Goal: Obtain resource: Download file/media

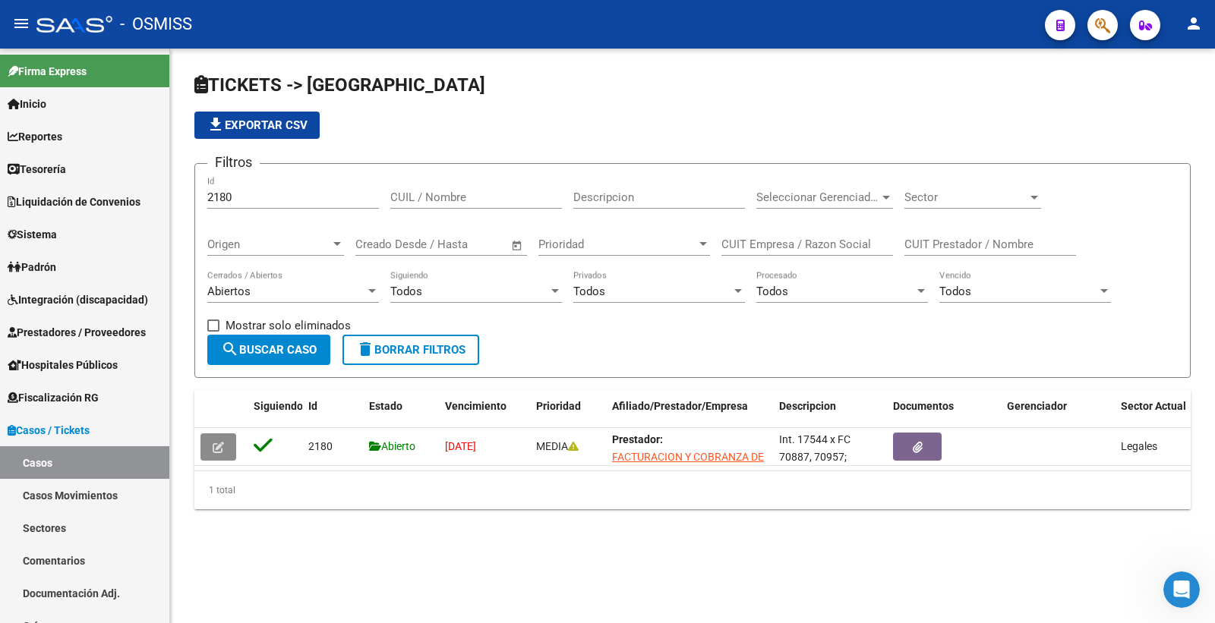
scroll to position [18, 0]
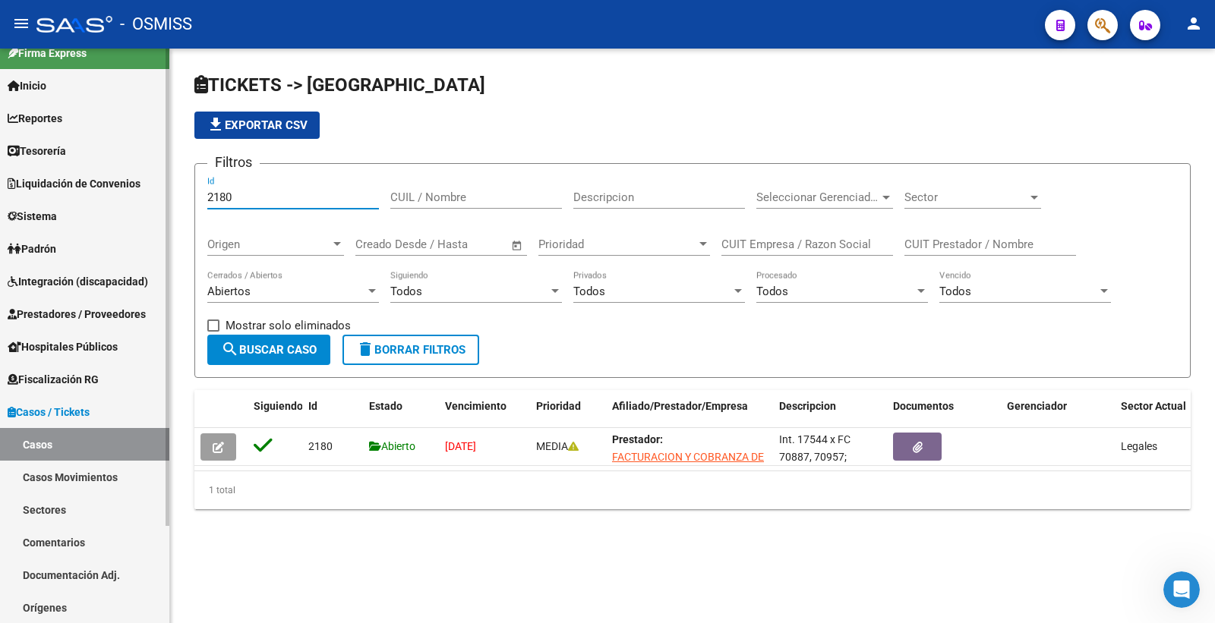
drag, startPoint x: 252, startPoint y: 199, endPoint x: 89, endPoint y: 195, distance: 163.3
click at [89, 195] on mat-sidenav-container "Firma Express Inicio Calendario SSS Instructivos Contacto OS Reportes Ingresos …" at bounding box center [607, 336] width 1215 height 575
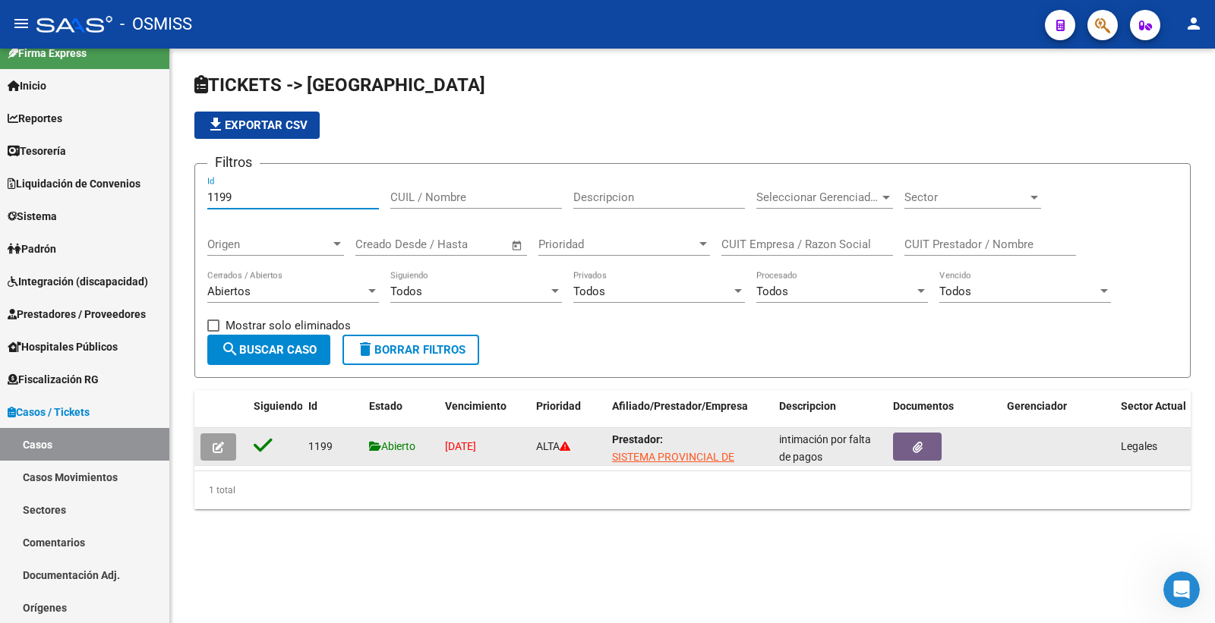
type input "1199"
click at [222, 450] on icon "button" at bounding box center [218, 447] width 11 height 11
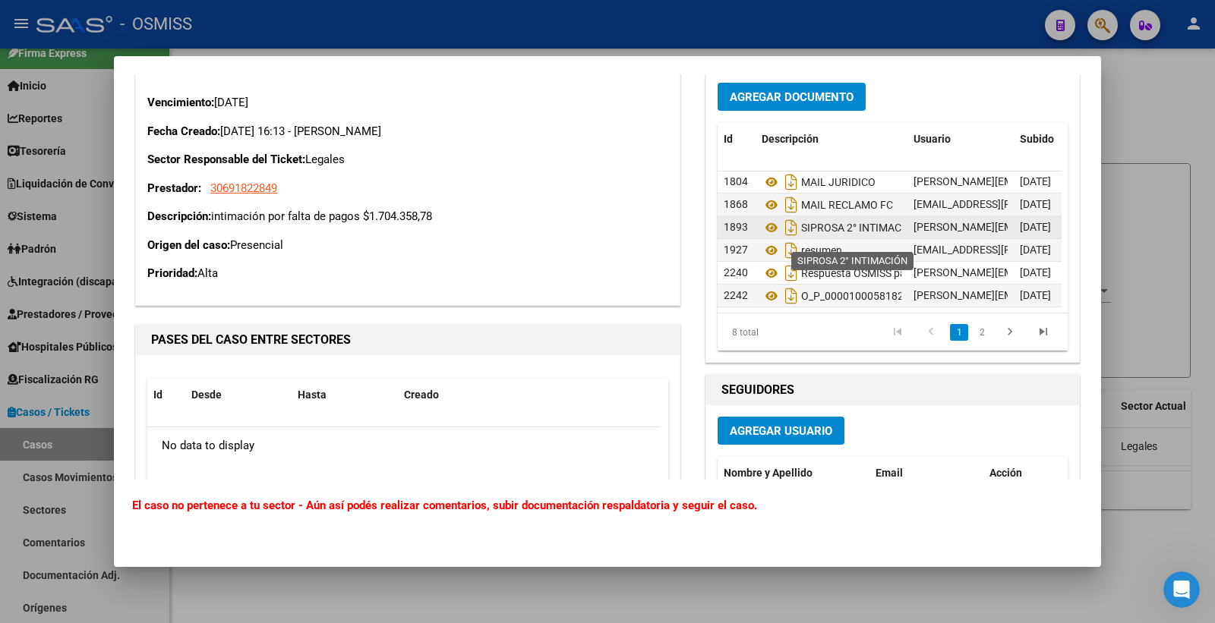
scroll to position [0, 0]
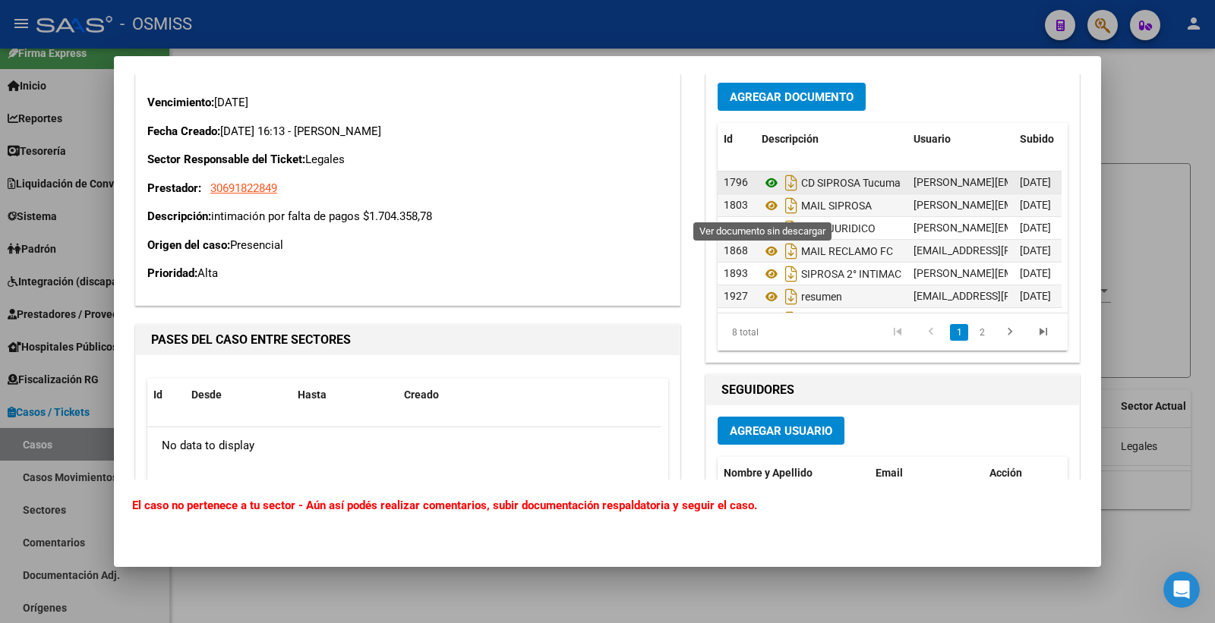
click at [767, 192] on icon at bounding box center [772, 183] width 20 height 18
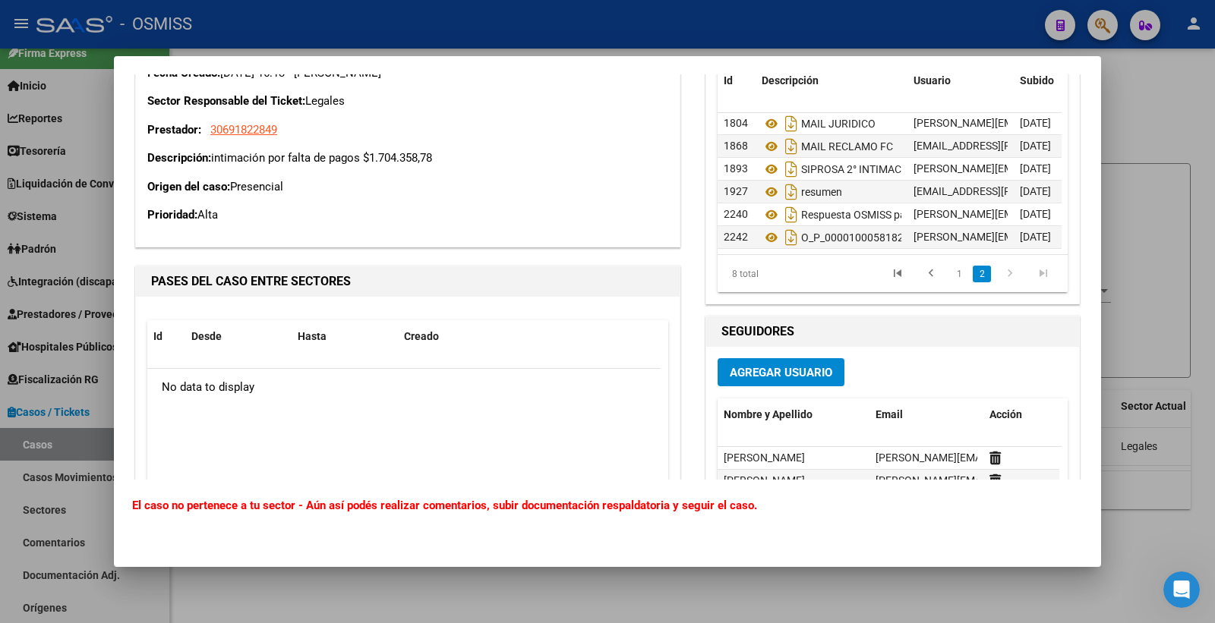
scroll to position [6217, 0]
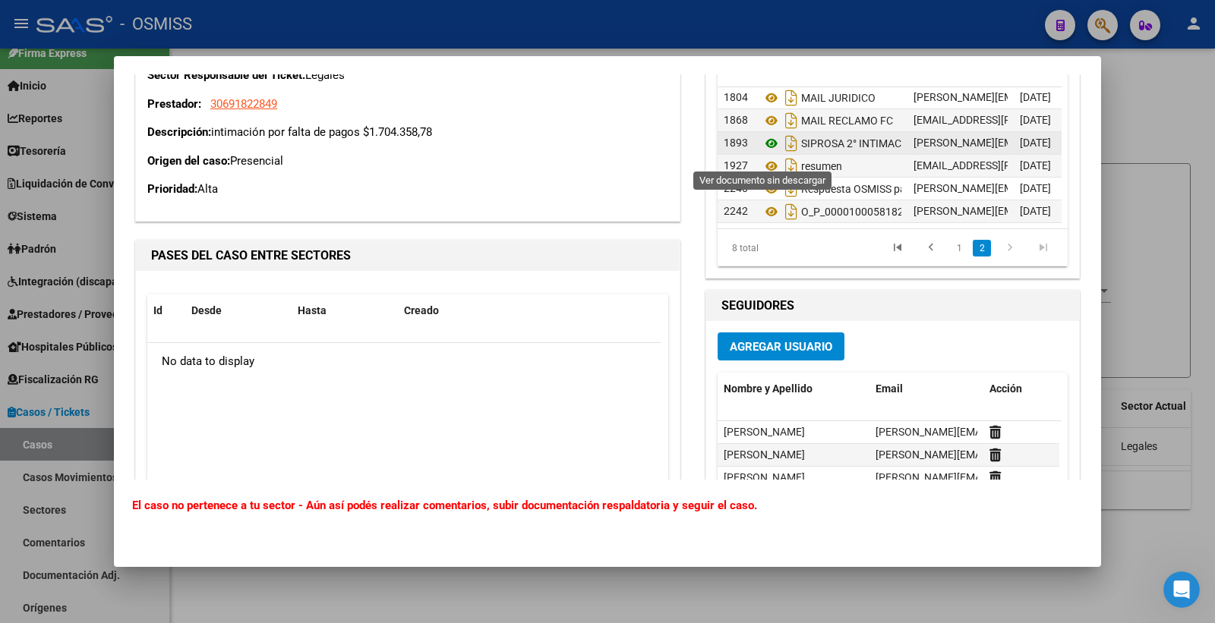
click at [762, 149] on icon at bounding box center [772, 143] width 20 height 18
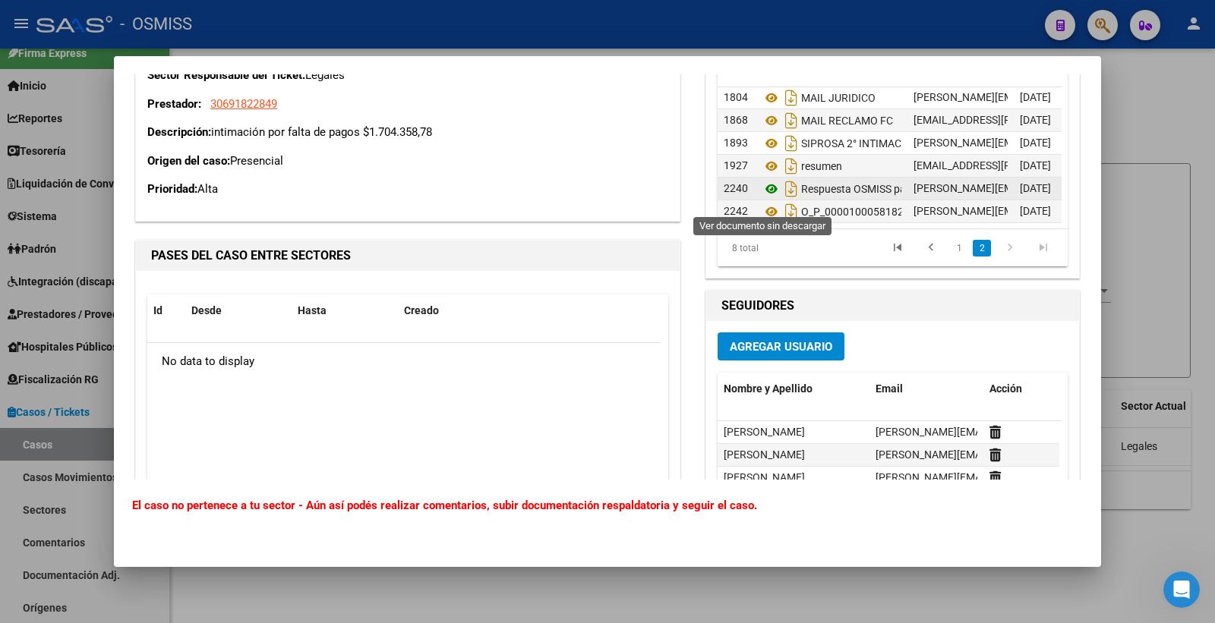
click at [764, 196] on icon at bounding box center [772, 189] width 20 height 18
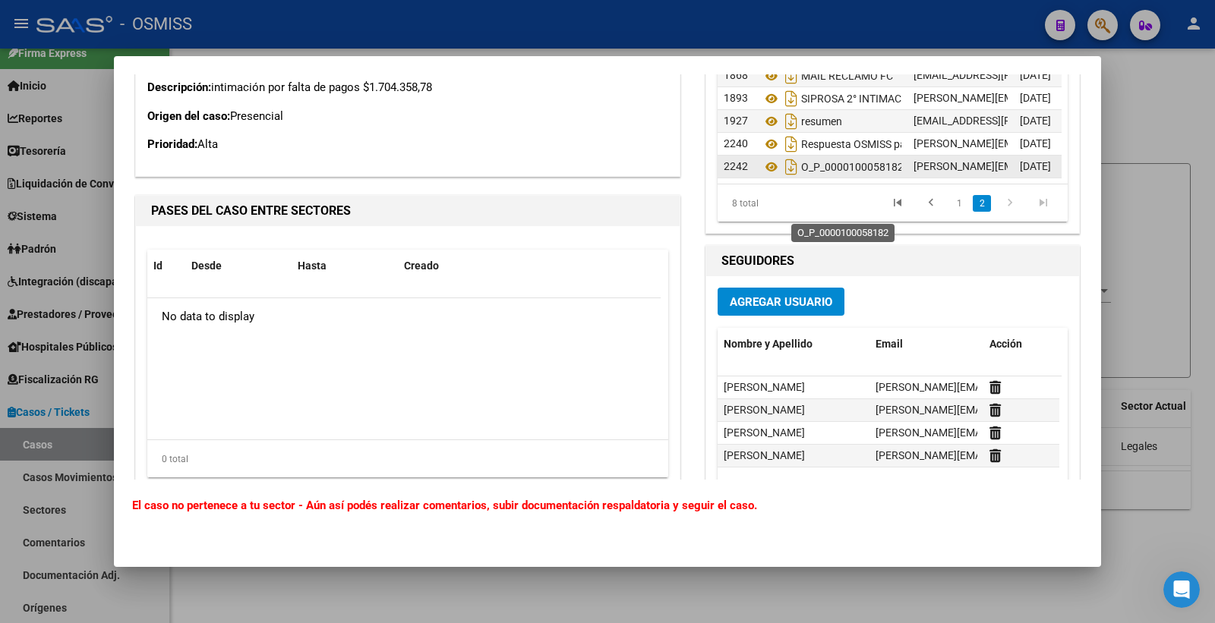
scroll to position [6302, 0]
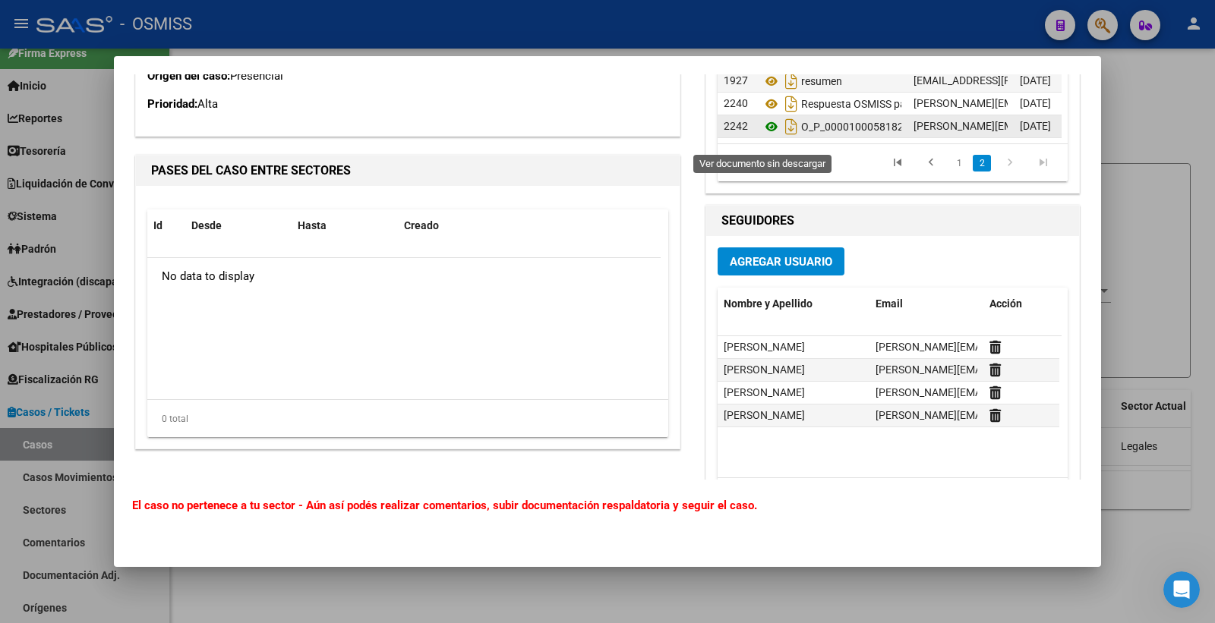
click at [762, 134] on icon at bounding box center [772, 127] width 20 height 18
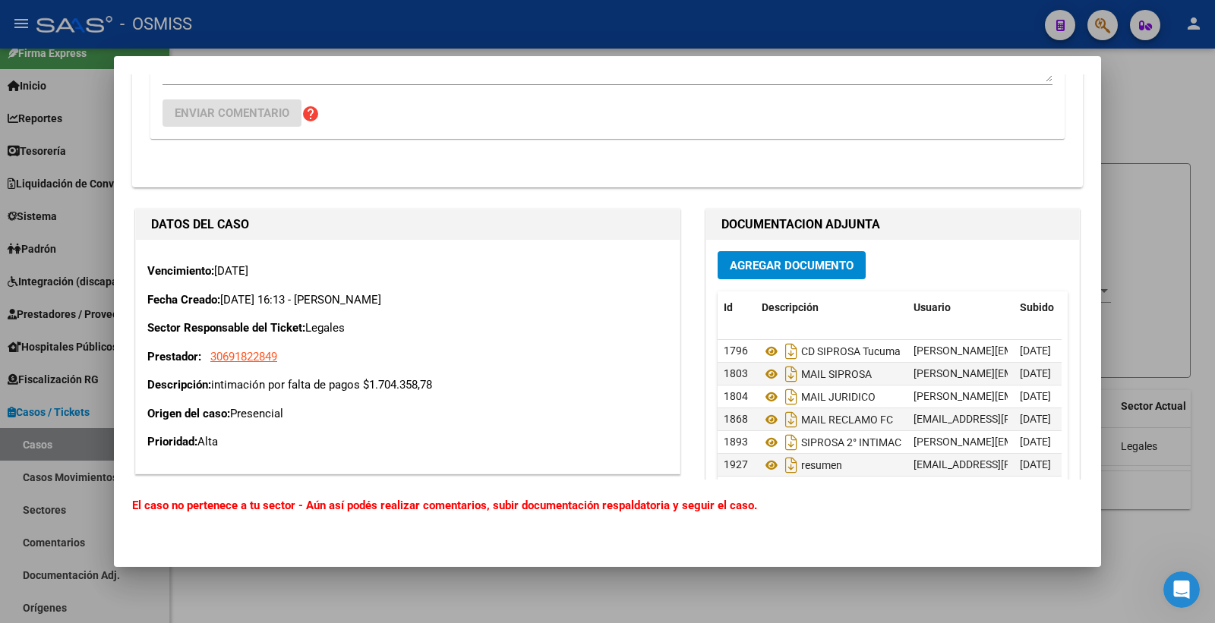
scroll to position [5627, 0]
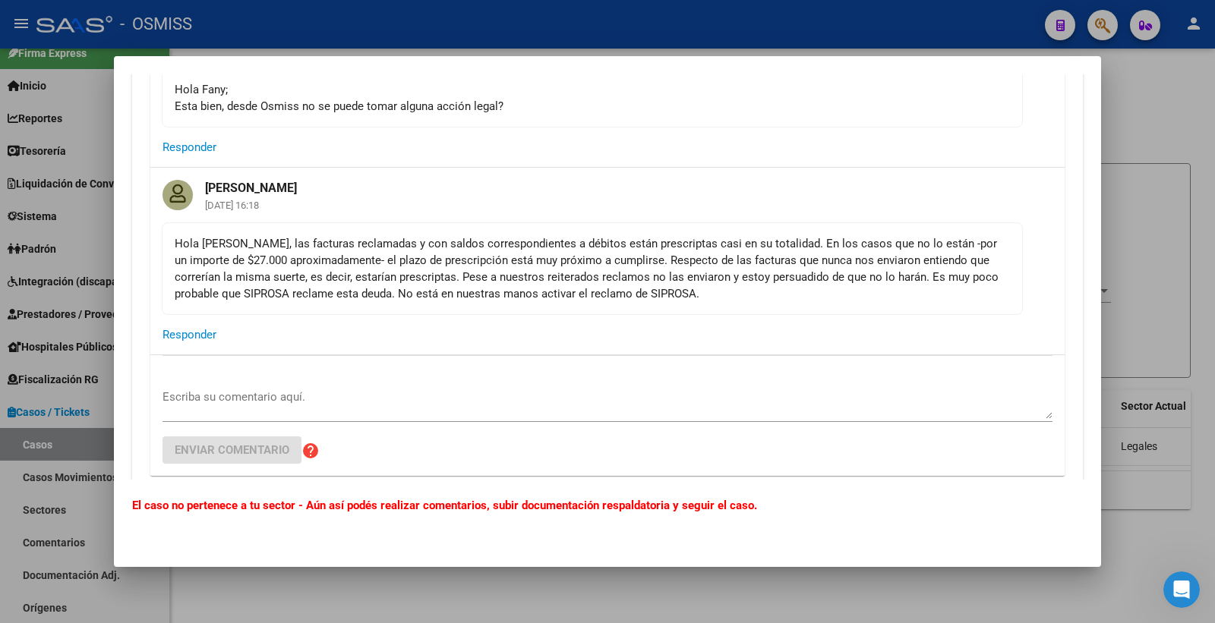
click at [1179, 221] on div at bounding box center [607, 311] width 1215 height 623
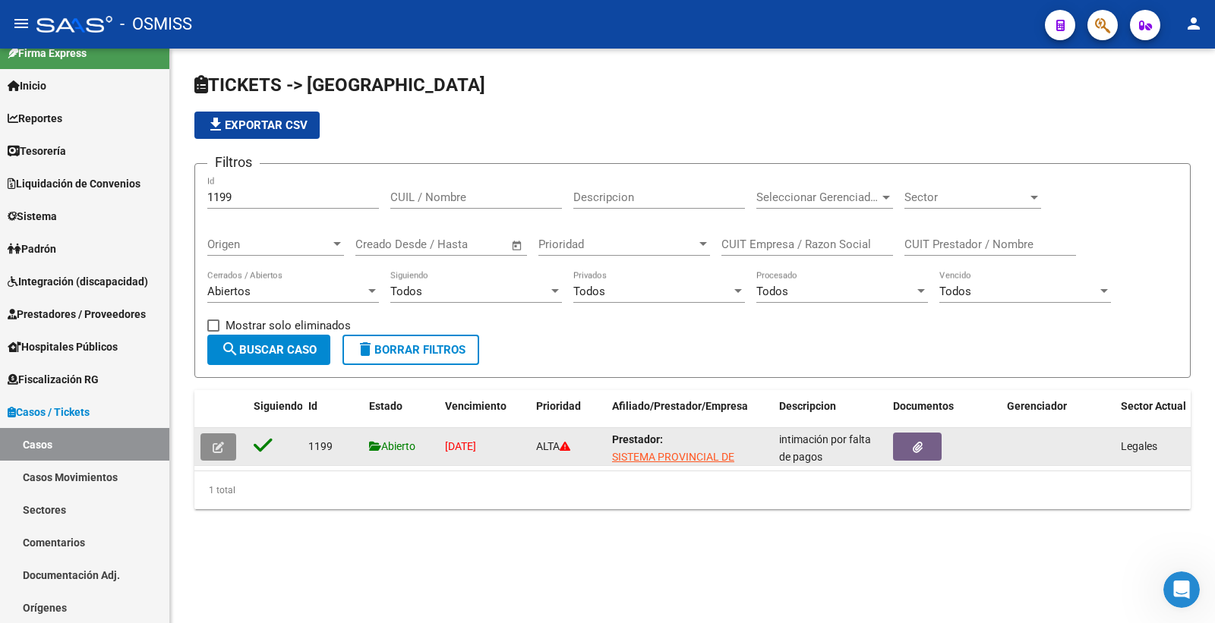
click at [228, 439] on button "button" at bounding box center [218, 447] width 36 height 27
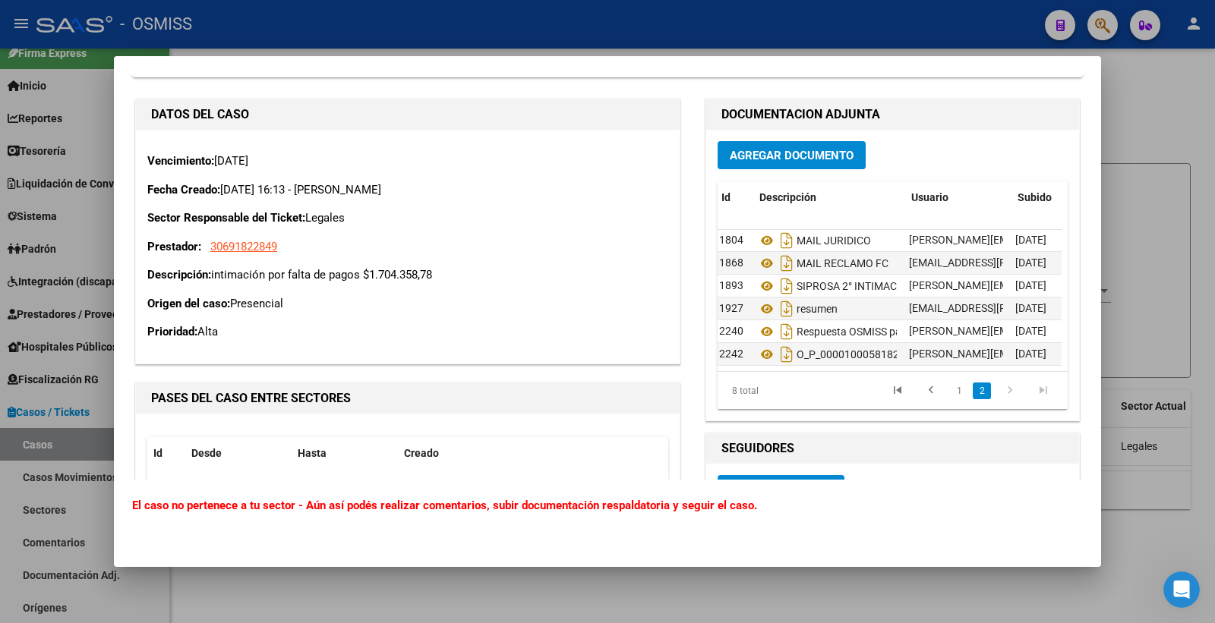
scroll to position [58, 0]
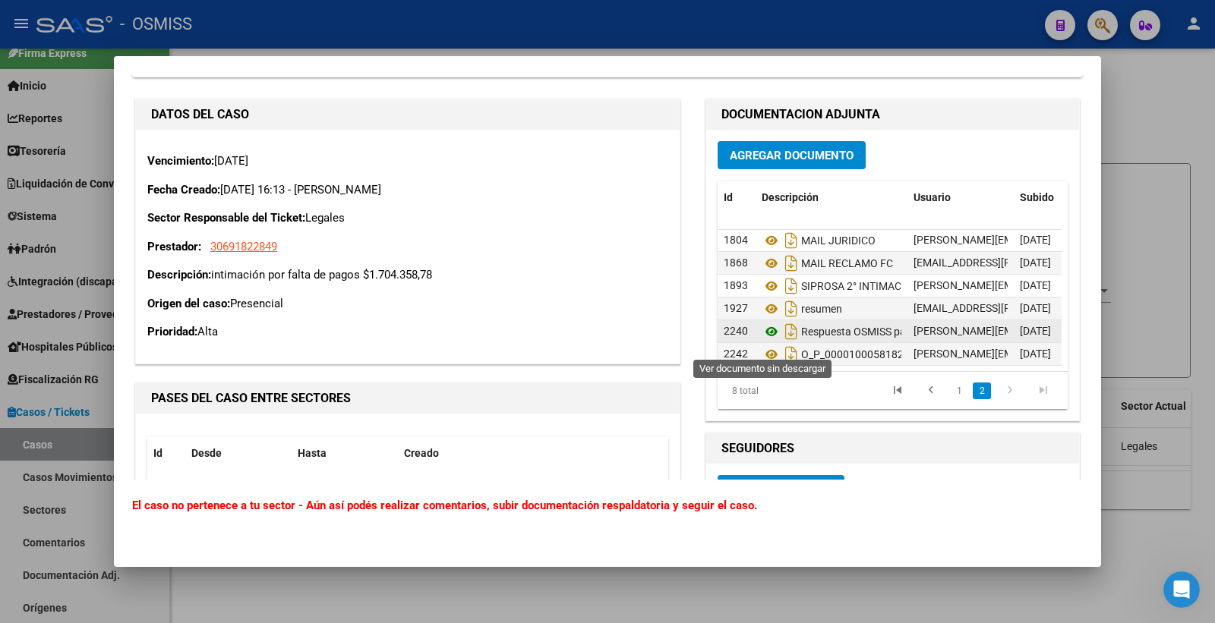
click at [768, 338] on icon at bounding box center [772, 332] width 20 height 18
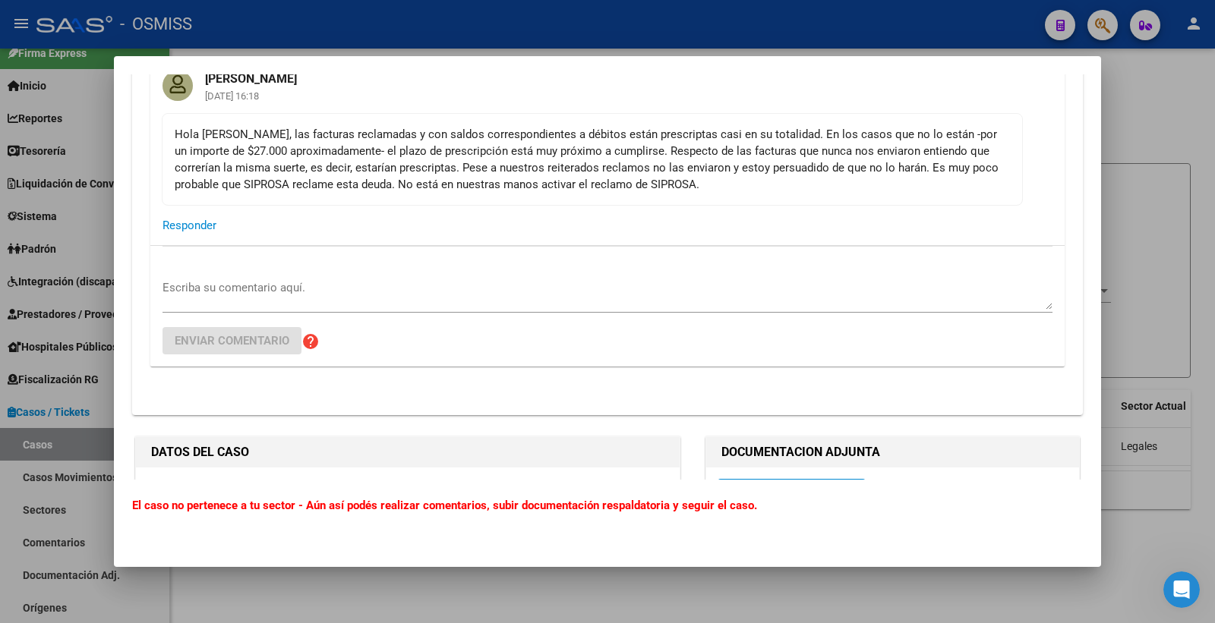
scroll to position [5652, 0]
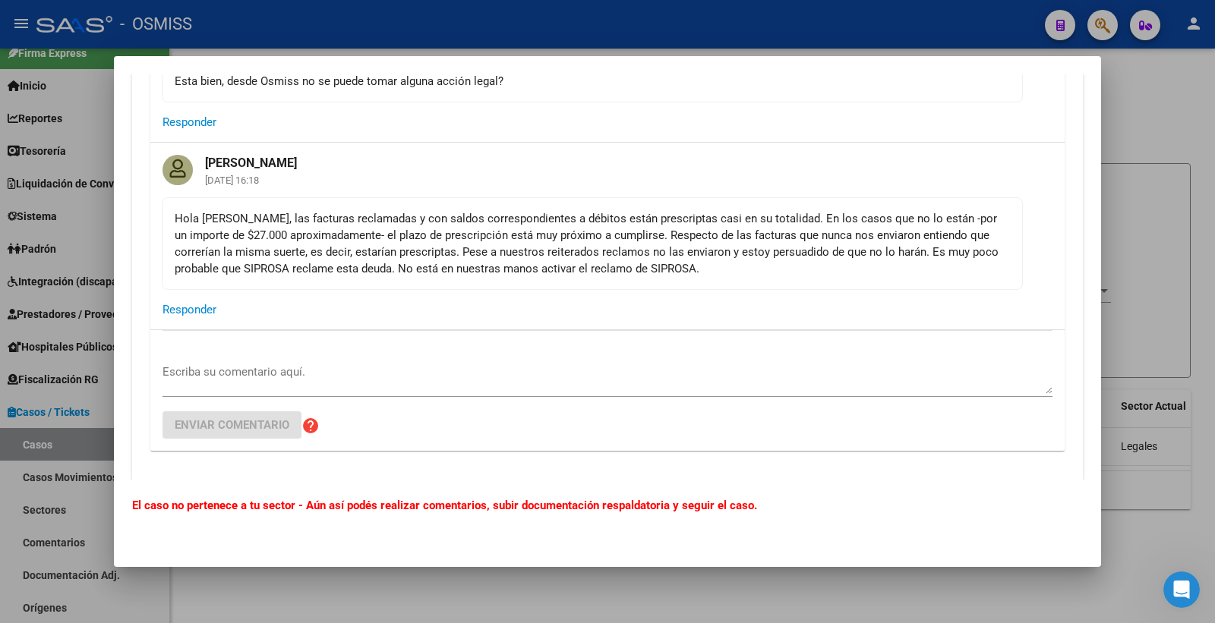
drag, startPoint x: 709, startPoint y: 296, endPoint x: 171, endPoint y: 238, distance: 541.4
click at [171, 238] on mat-card-content "Hola [PERSON_NAME], las facturas reclamadas y con saldos correspondientes a déb…" at bounding box center [592, 243] width 861 height 93
click at [711, 277] on div "Hola [PERSON_NAME], las facturas reclamadas y con saldos correspondientes a déb…" at bounding box center [592, 243] width 835 height 67
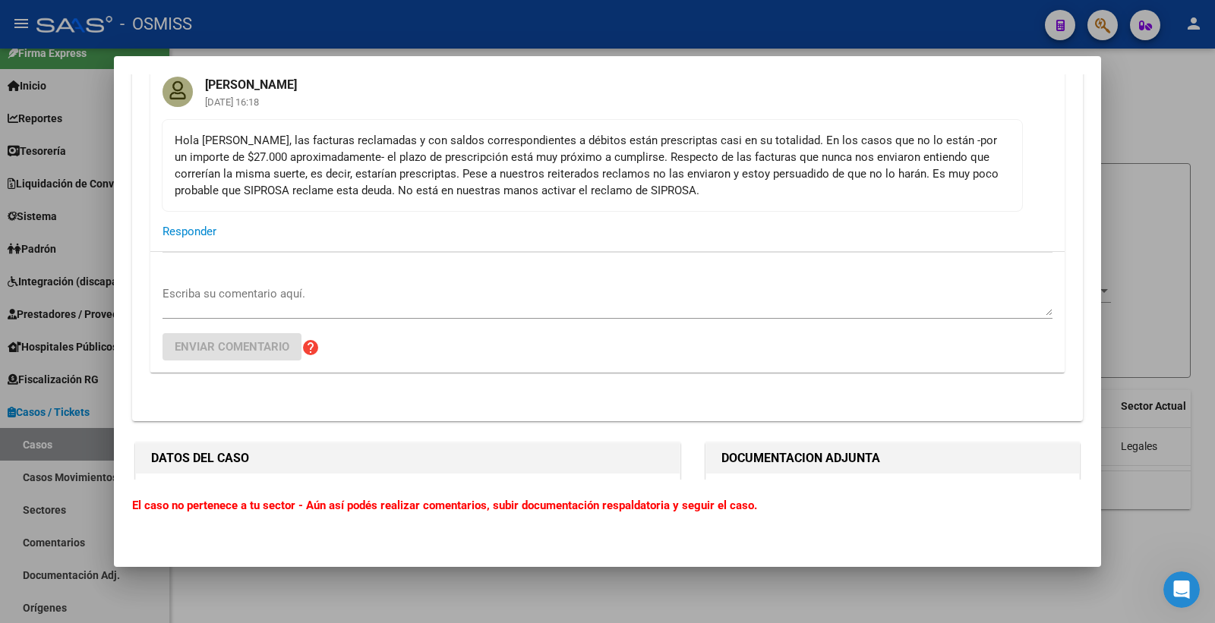
scroll to position [5737, 0]
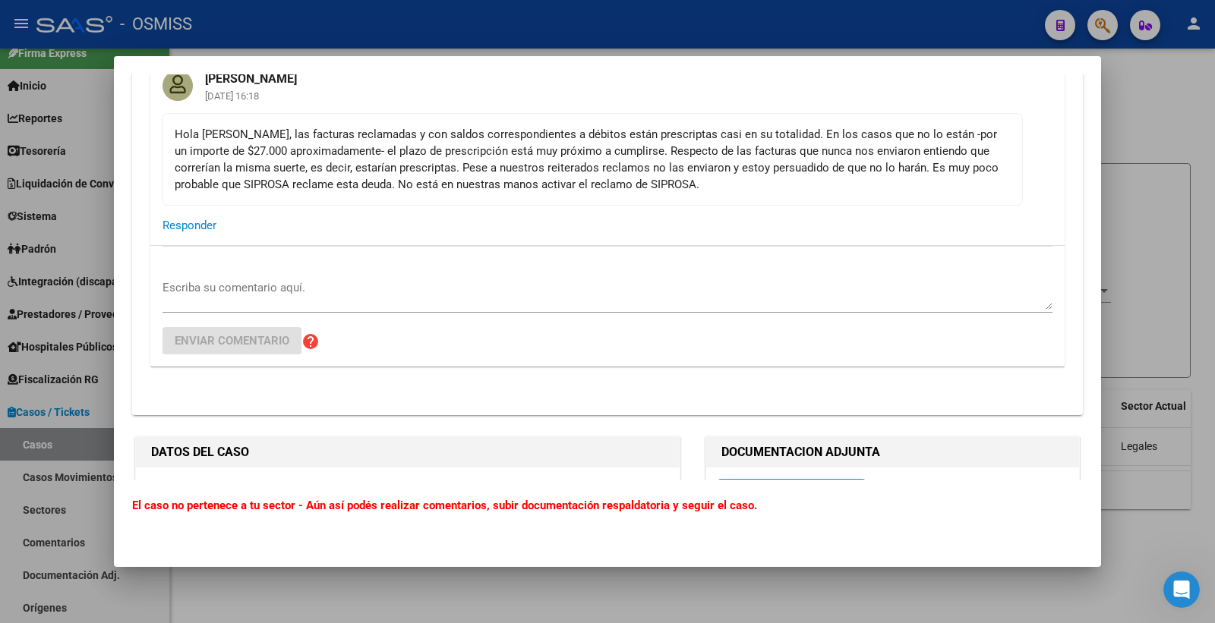
drag, startPoint x: 711, startPoint y: 210, endPoint x: 156, endPoint y: 157, distance: 557.5
click at [156, 157] on div "[PERSON_NAME] [DATE] 16:18 Hola [PERSON_NAME], las facturas reclamadas y con sa…" at bounding box center [607, 151] width 914 height 186
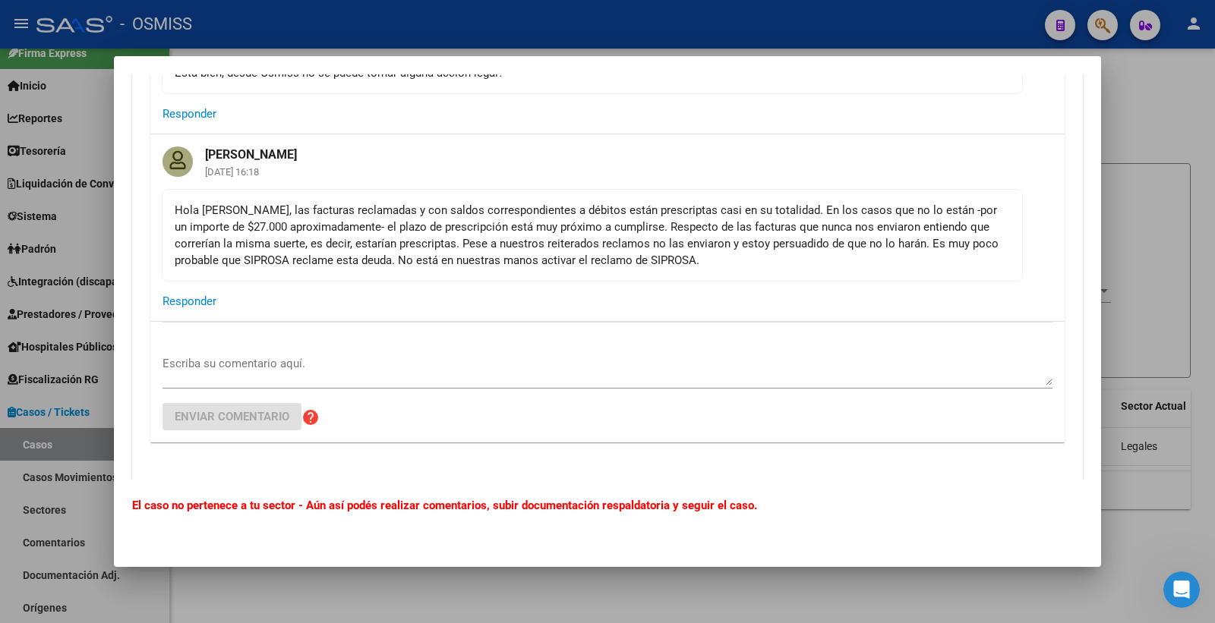
scroll to position [5652, 0]
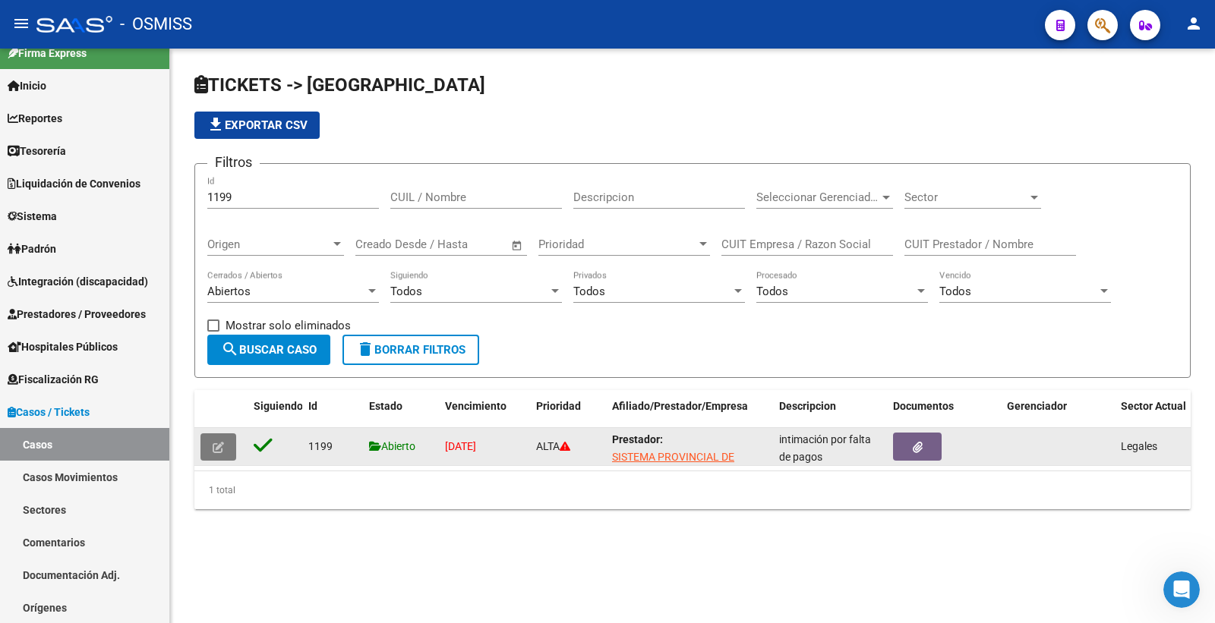
click at [214, 450] on icon "button" at bounding box center [218, 447] width 11 height 11
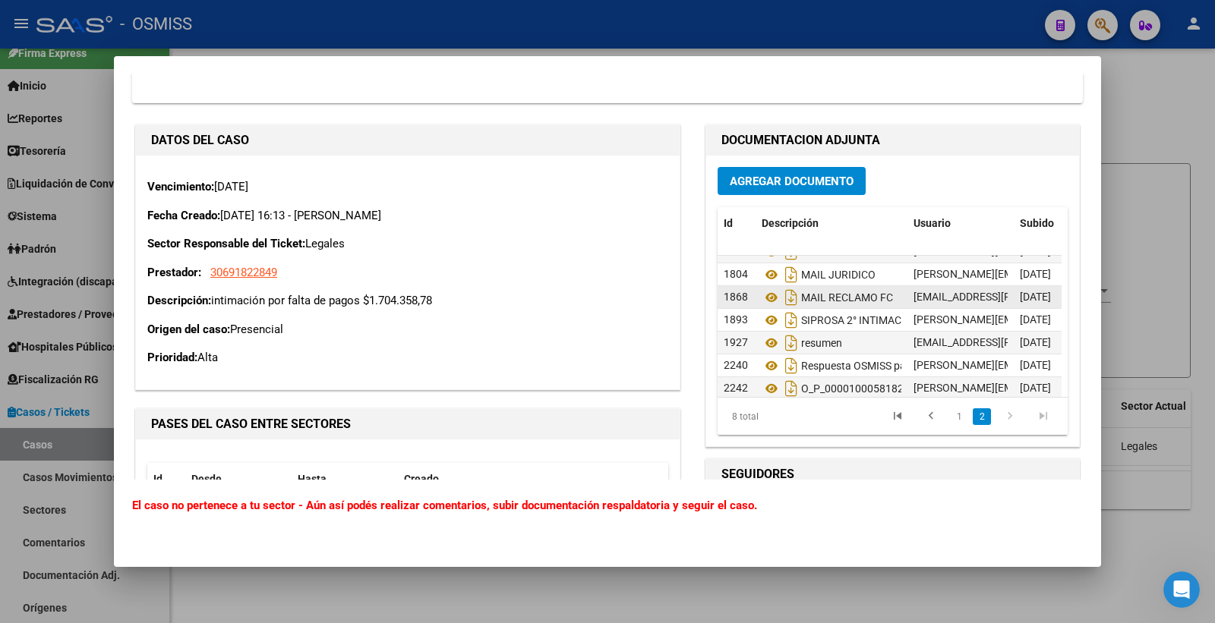
scroll to position [58, 0]
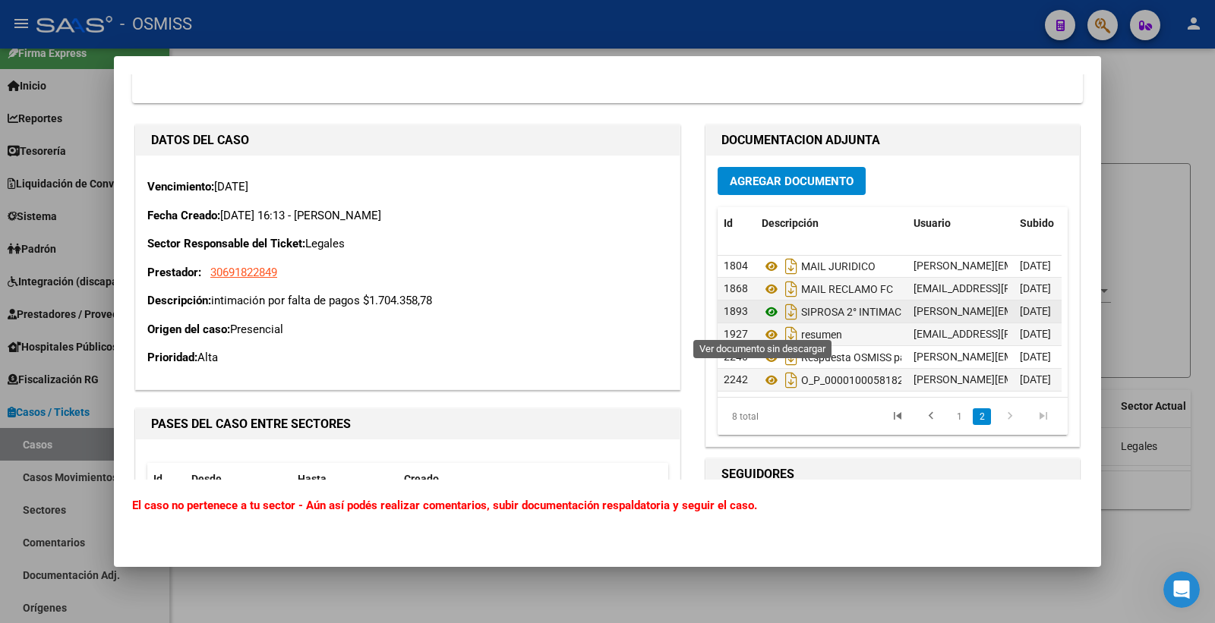
click at [762, 320] on icon at bounding box center [772, 312] width 20 height 18
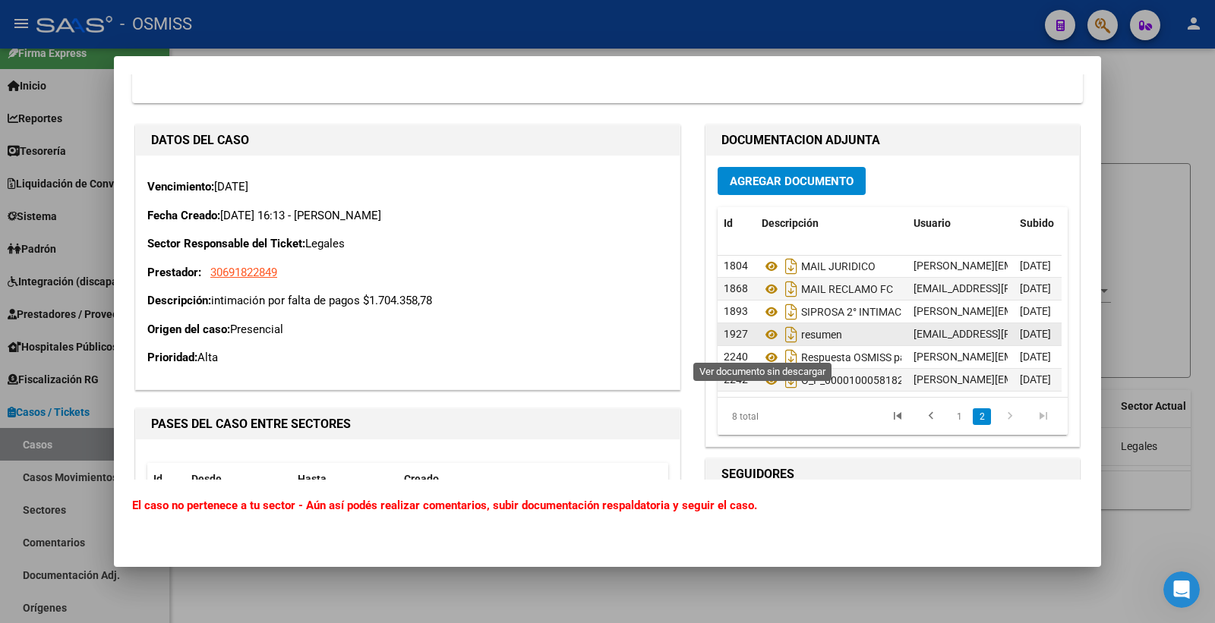
scroll to position [6133, 0]
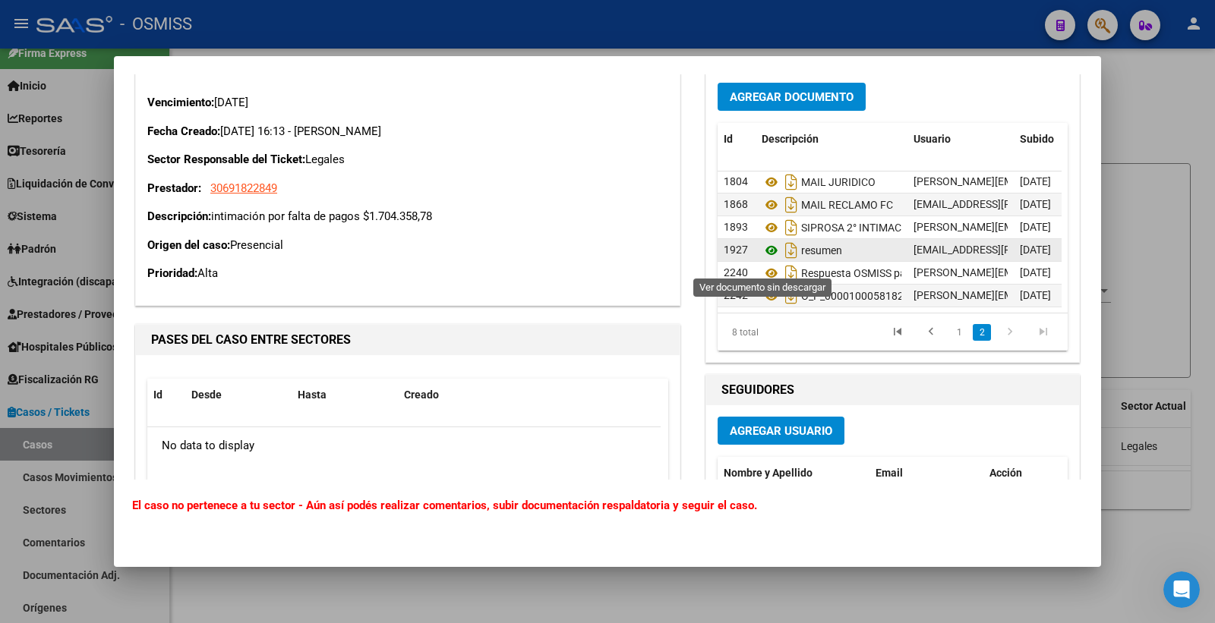
click at [762, 260] on icon at bounding box center [772, 250] width 20 height 18
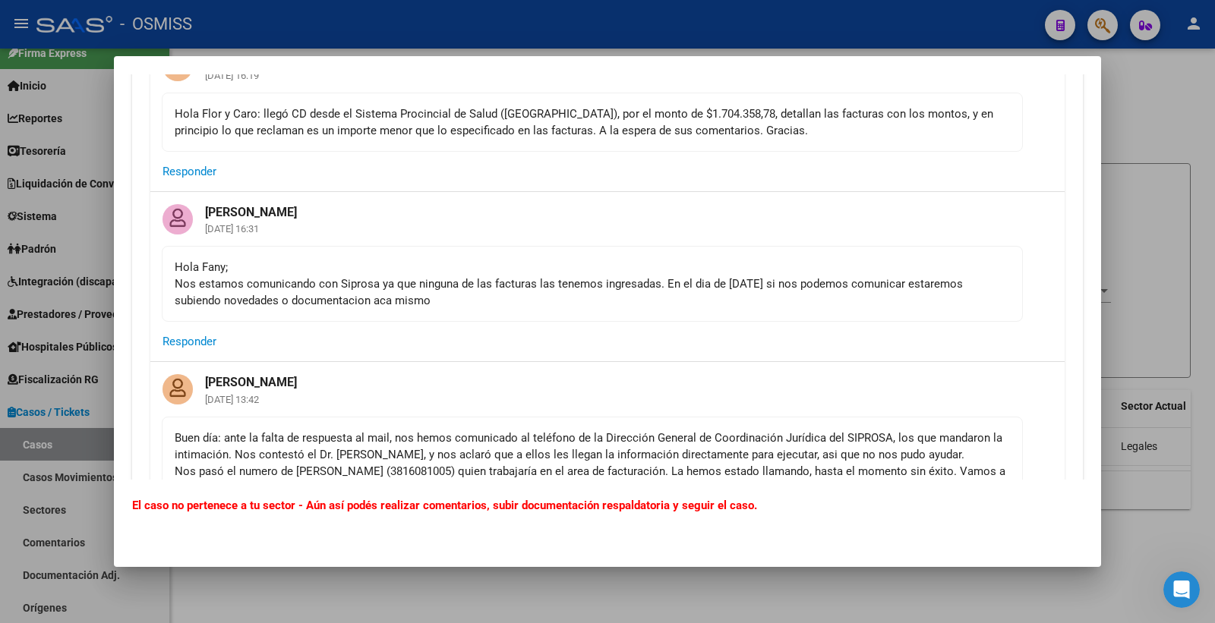
scroll to position [0, 0]
